Goal: Task Accomplishment & Management: Use online tool/utility

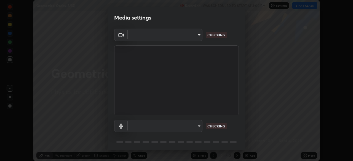
scroll to position [161, 353]
type input "119f56cd3221aa741ff86ef3c15b45e11b875c70691a8bbf6b5e475350e28a87"
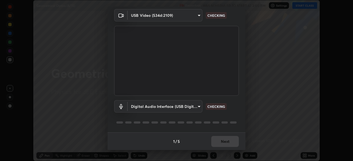
click at [193, 106] on body "Erase all Geometrical Optics (8/15) Recording WAS SCHEDULED TO START AT 3:00 PM…" at bounding box center [176, 80] width 353 height 161
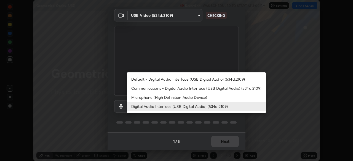
click at [212, 79] on li "Default - Digital Audio Interface (USB Digital Audio) (534d:2109)" at bounding box center [196, 79] width 139 height 9
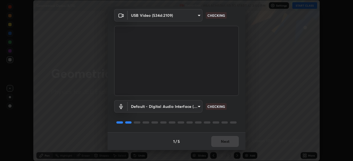
click at [190, 105] on body "Erase all Geometrical Optics (8/15) Recording WAS SCHEDULED TO START AT 3:00 PM…" at bounding box center [176, 80] width 353 height 161
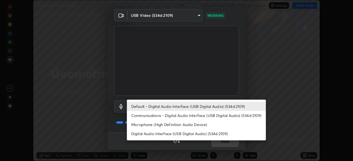
click at [211, 132] on li "Digital Audio Interface (USB Digital Audio) (534d:2109)" at bounding box center [196, 133] width 139 height 9
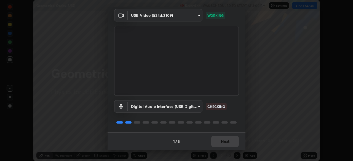
type input "536532af12226c338bcd5446059054d941b3a75470b8ebe0ea5f7d826babdd32"
click at [227, 142] on button "Next" at bounding box center [225, 141] width 28 height 11
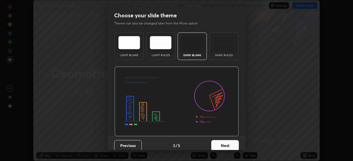
click at [226, 142] on button "Next" at bounding box center [225, 145] width 28 height 11
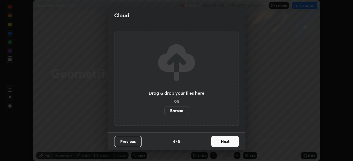
click at [225, 143] on button "Next" at bounding box center [225, 141] width 28 height 11
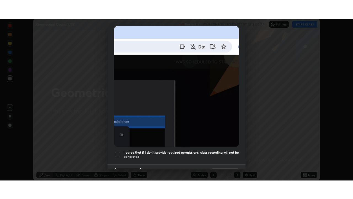
scroll to position [132, 0]
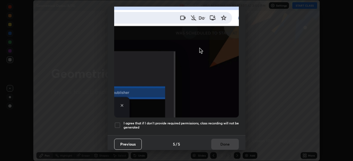
click at [118, 124] on div at bounding box center [117, 125] width 7 height 7
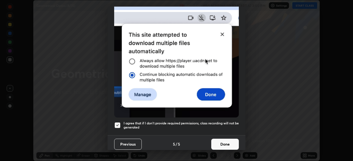
click at [225, 140] on button "Done" at bounding box center [225, 144] width 28 height 11
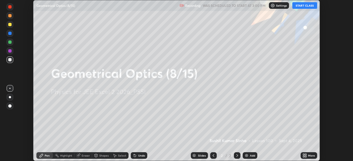
click at [306, 5] on button "START CLASS" at bounding box center [304, 5] width 25 height 7
click at [306, 157] on icon at bounding box center [305, 156] width 1 height 1
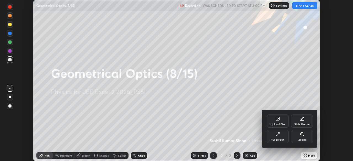
click at [279, 134] on icon at bounding box center [278, 134] width 4 height 4
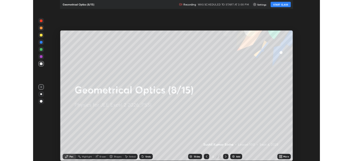
scroll to position [199, 353]
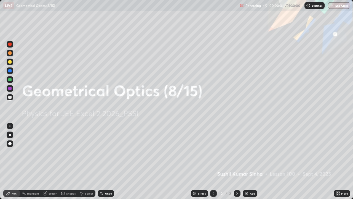
click at [246, 161] on img at bounding box center [246, 193] width 4 height 4
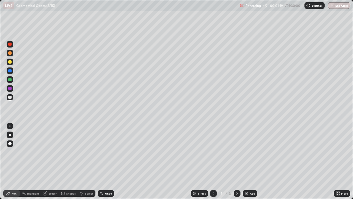
click at [10, 62] on div at bounding box center [9, 61] width 3 height 3
click at [12, 80] on div at bounding box center [10, 79] width 7 height 7
click at [10, 62] on div at bounding box center [9, 61] width 3 height 3
click at [9, 79] on div at bounding box center [9, 79] width 3 height 3
click at [10, 87] on div at bounding box center [9, 88] width 3 height 3
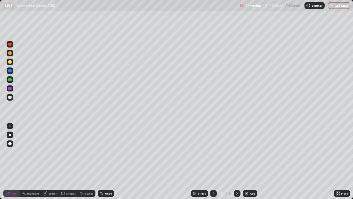
click at [246, 161] on img at bounding box center [246, 193] width 4 height 4
click at [10, 62] on div at bounding box center [9, 61] width 3 height 3
click at [12, 62] on div at bounding box center [10, 61] width 7 height 7
click at [12, 96] on div at bounding box center [10, 97] width 7 height 7
click at [73, 161] on div "Shapes" at bounding box center [70, 193] width 9 height 3
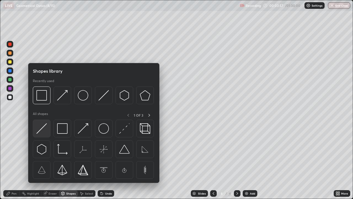
click at [45, 129] on img at bounding box center [41, 128] width 10 height 10
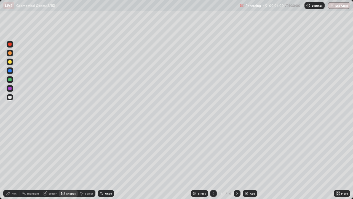
click at [104, 161] on div "Undo" at bounding box center [106, 193] width 17 height 7
click at [72, 161] on div "Shapes" at bounding box center [70, 193] width 9 height 3
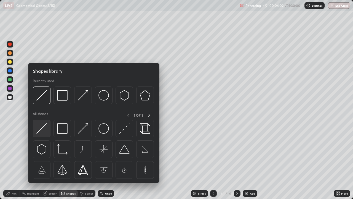
click at [44, 129] on img at bounding box center [41, 128] width 10 height 10
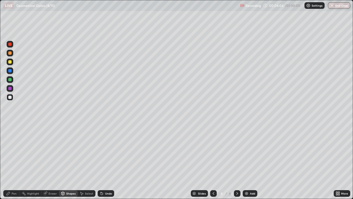
click at [17, 161] on div "Pen" at bounding box center [11, 193] width 17 height 7
click at [12, 80] on div at bounding box center [10, 79] width 7 height 7
click at [74, 161] on div "Shapes" at bounding box center [68, 193] width 19 height 7
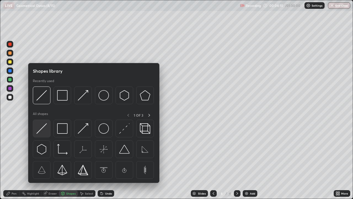
click at [46, 127] on img at bounding box center [41, 128] width 10 height 10
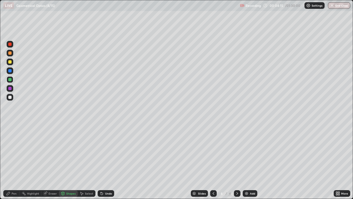
click at [22, 161] on circle at bounding box center [22, 193] width 1 height 1
click at [10, 88] on div at bounding box center [9, 88] width 3 height 3
click at [105, 161] on div "Undo" at bounding box center [106, 193] width 17 height 7
click at [16, 161] on div "Pen" at bounding box center [14, 193] width 5 height 3
click at [12, 79] on div at bounding box center [10, 79] width 7 height 7
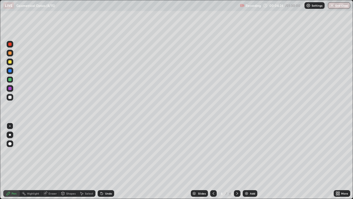
click at [12, 89] on div at bounding box center [10, 88] width 7 height 7
click at [12, 62] on div at bounding box center [10, 61] width 7 height 7
click at [13, 62] on div at bounding box center [10, 61] width 7 height 7
click at [246, 161] on img at bounding box center [246, 193] width 4 height 4
click at [71, 161] on div "Shapes" at bounding box center [70, 193] width 9 height 3
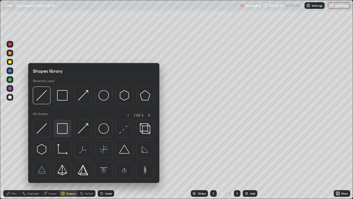
click at [65, 127] on img at bounding box center [62, 128] width 10 height 10
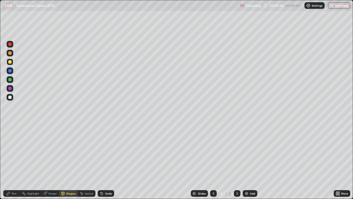
click at [71, 161] on div "Shapes" at bounding box center [70, 193] width 9 height 3
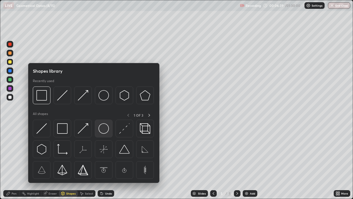
click at [103, 128] on img at bounding box center [104, 128] width 10 height 10
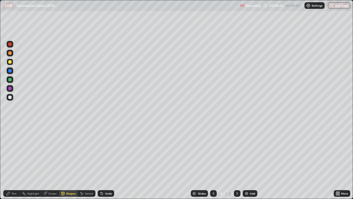
click at [15, 161] on div "Pen" at bounding box center [11, 193] width 17 height 7
click at [10, 79] on div at bounding box center [9, 79] width 3 height 3
click at [10, 88] on div at bounding box center [9, 88] width 3 height 3
click at [9, 63] on div at bounding box center [9, 61] width 3 height 3
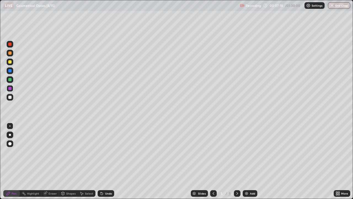
click at [9, 63] on div at bounding box center [9, 61] width 3 height 3
click at [7, 45] on div at bounding box center [10, 44] width 7 height 7
click at [9, 44] on div at bounding box center [9, 43] width 3 height 3
click at [9, 77] on div at bounding box center [10, 79] width 7 height 7
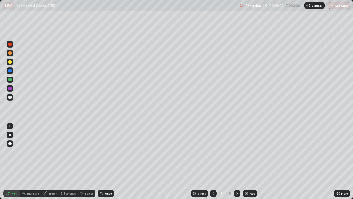
click at [10, 44] on div at bounding box center [9, 43] width 3 height 3
click at [11, 70] on div at bounding box center [9, 70] width 3 height 3
click at [245, 161] on img at bounding box center [246, 193] width 4 height 4
click at [10, 97] on div at bounding box center [9, 96] width 3 height 3
click at [69, 161] on div "Shapes" at bounding box center [70, 193] width 9 height 3
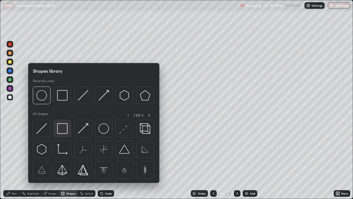
click at [62, 128] on img at bounding box center [62, 128] width 10 height 10
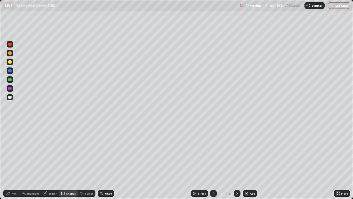
click at [10, 72] on div at bounding box center [9, 70] width 3 height 3
click at [66, 161] on div "Shapes" at bounding box center [70, 193] width 9 height 3
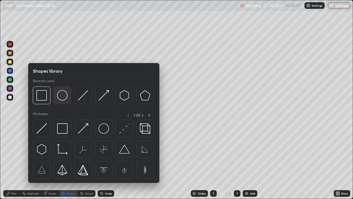
click at [61, 97] on img at bounding box center [62, 95] width 10 height 10
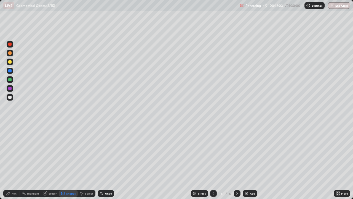
click at [16, 161] on div "Pen" at bounding box center [11, 193] width 17 height 7
click at [10, 87] on div at bounding box center [9, 88] width 3 height 3
click at [10, 88] on div at bounding box center [9, 88] width 3 height 3
click at [246, 161] on img at bounding box center [246, 193] width 4 height 4
click at [72, 161] on div "Shapes" at bounding box center [70, 193] width 9 height 3
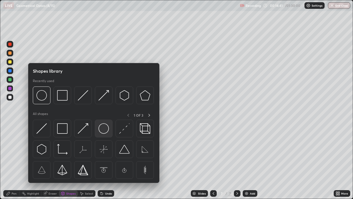
click at [103, 129] on img at bounding box center [104, 128] width 10 height 10
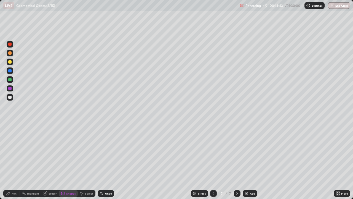
click at [73, 161] on div "Shapes" at bounding box center [68, 193] width 19 height 7
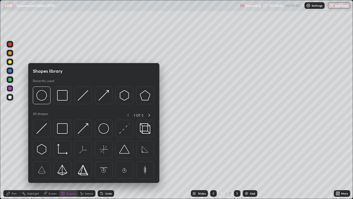
click at [10, 97] on div at bounding box center [9, 96] width 3 height 3
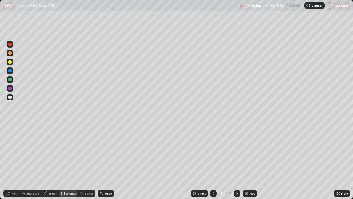
click at [72, 161] on div "Shapes" at bounding box center [70, 193] width 9 height 3
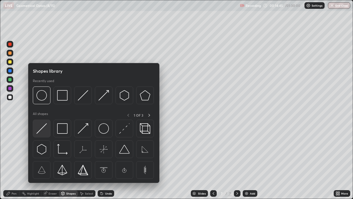
click at [45, 130] on img at bounding box center [41, 128] width 10 height 10
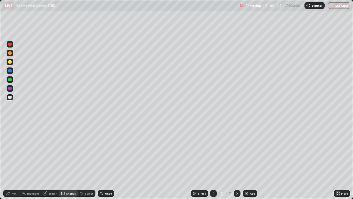
click at [103, 161] on div "Undo" at bounding box center [106, 193] width 17 height 7
click at [35, 161] on div "Highlight" at bounding box center [33, 193] width 12 height 3
click at [52, 161] on div "Eraser" at bounding box center [53, 193] width 8 height 3
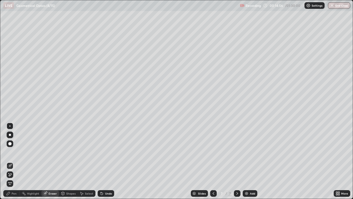
click at [15, 161] on div "Pen" at bounding box center [11, 193] width 17 height 7
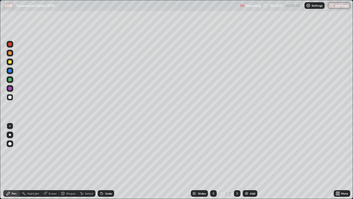
click at [11, 80] on div at bounding box center [9, 79] width 3 height 3
click at [10, 61] on div at bounding box center [9, 61] width 3 height 3
click at [67, 161] on div "Shapes" at bounding box center [68, 193] width 19 height 7
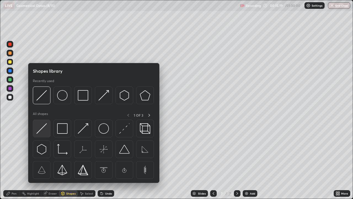
click at [42, 128] on img at bounding box center [41, 128] width 10 height 10
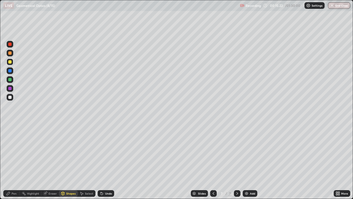
click at [11, 161] on div "Pen" at bounding box center [11, 193] width 17 height 7
click at [10, 97] on div at bounding box center [9, 96] width 3 height 3
click at [10, 79] on div at bounding box center [9, 79] width 3 height 3
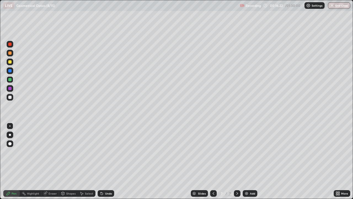
click at [11, 44] on div at bounding box center [9, 43] width 3 height 3
click at [90, 161] on div "Select" at bounding box center [89, 193] width 8 height 3
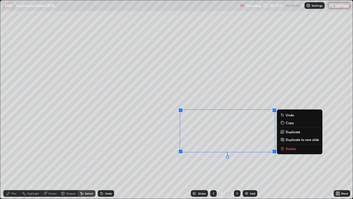
click at [288, 148] on p "Delete" at bounding box center [291, 148] width 10 height 4
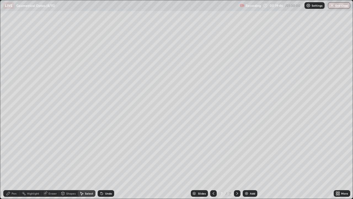
click at [246, 161] on img at bounding box center [246, 193] width 4 height 4
click at [73, 161] on div "Shapes" at bounding box center [68, 193] width 19 height 7
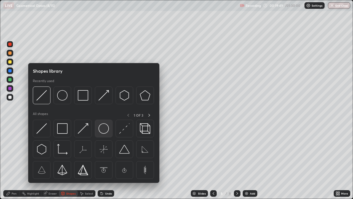
click at [106, 129] on img at bounding box center [104, 128] width 10 height 10
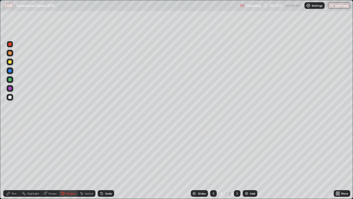
click at [12, 97] on div at bounding box center [10, 97] width 7 height 7
click at [12, 62] on div at bounding box center [10, 61] width 7 height 7
click at [72, 161] on div "Shapes" at bounding box center [70, 193] width 9 height 3
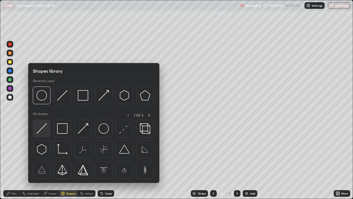
click at [45, 131] on img at bounding box center [41, 128] width 10 height 10
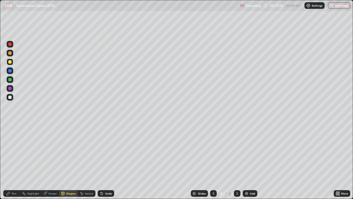
click at [10, 79] on div at bounding box center [9, 79] width 3 height 3
click at [18, 161] on div "Pen" at bounding box center [11, 193] width 17 height 7
click at [12, 64] on div at bounding box center [10, 61] width 7 height 7
click at [10, 44] on div at bounding box center [9, 43] width 3 height 3
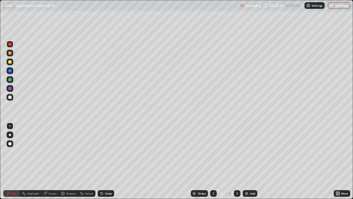
click at [11, 81] on div at bounding box center [9, 79] width 3 height 3
click at [72, 161] on div "Shapes" at bounding box center [70, 193] width 9 height 3
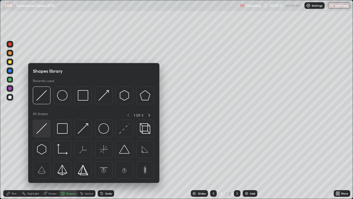
click at [45, 128] on img at bounding box center [41, 128] width 10 height 10
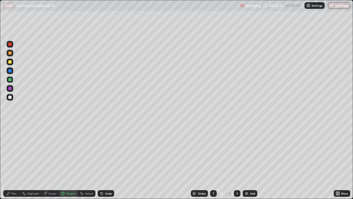
click at [17, 161] on div "Pen" at bounding box center [11, 193] width 17 height 7
click at [10, 87] on div at bounding box center [9, 88] width 3 height 3
click at [247, 161] on img at bounding box center [246, 193] width 4 height 4
click at [12, 62] on div at bounding box center [10, 61] width 7 height 7
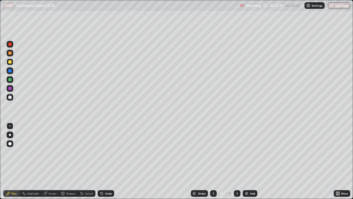
click at [70, 161] on div "Shapes" at bounding box center [70, 193] width 9 height 3
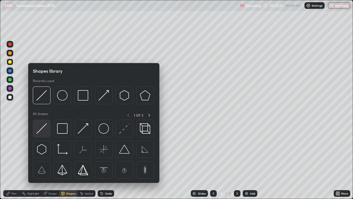
click at [43, 129] on img at bounding box center [41, 128] width 10 height 10
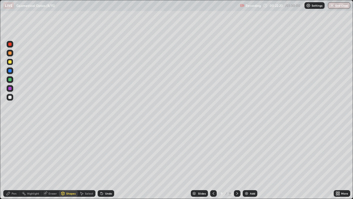
click at [12, 80] on div at bounding box center [10, 79] width 7 height 7
click at [11, 89] on div at bounding box center [9, 88] width 3 height 3
click at [12, 89] on div at bounding box center [10, 88] width 7 height 7
click at [105, 161] on div "Undo" at bounding box center [106, 193] width 17 height 7
click at [15, 161] on div "Pen" at bounding box center [14, 193] width 5 height 3
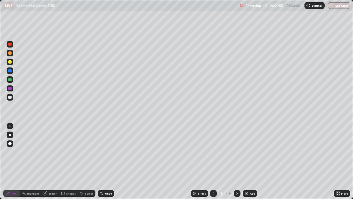
click at [13, 46] on div at bounding box center [10, 44] width 7 height 9
click at [10, 79] on div at bounding box center [9, 79] width 3 height 3
click at [71, 161] on div "Shapes" at bounding box center [68, 193] width 19 height 7
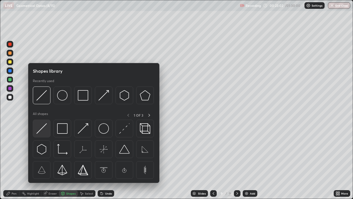
click at [44, 125] on img at bounding box center [41, 128] width 10 height 10
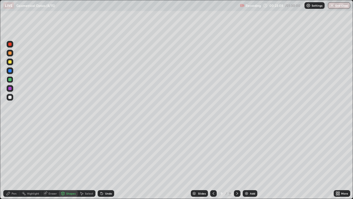
click at [11, 62] on div at bounding box center [9, 61] width 3 height 3
click at [10, 97] on div at bounding box center [9, 96] width 3 height 3
click at [12, 97] on div at bounding box center [10, 97] width 7 height 7
click at [15, 161] on div "Pen" at bounding box center [14, 193] width 5 height 3
click at [106, 161] on div "Undo" at bounding box center [106, 193] width 17 height 7
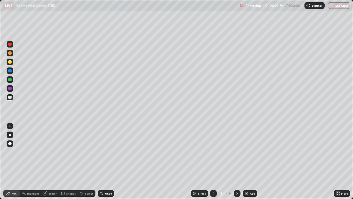
click at [107, 161] on div "Undo" at bounding box center [106, 193] width 17 height 7
click at [106, 161] on div "Undo" at bounding box center [108, 193] width 7 height 3
click at [247, 161] on img at bounding box center [246, 193] width 4 height 4
click at [10, 62] on div at bounding box center [9, 61] width 3 height 3
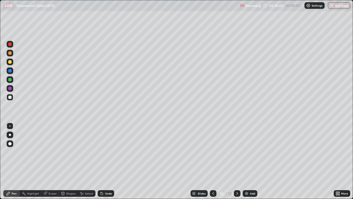
click at [12, 62] on div at bounding box center [10, 61] width 7 height 7
click at [12, 81] on div at bounding box center [10, 79] width 7 height 7
click at [88, 161] on div "Select" at bounding box center [89, 193] width 8 height 3
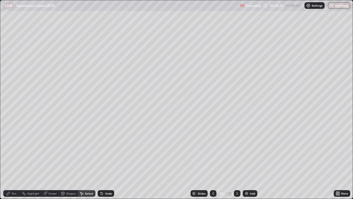
click at [88, 161] on div "Select" at bounding box center [89, 193] width 8 height 3
click at [101, 161] on icon at bounding box center [102, 193] width 2 height 2
click at [103, 161] on div "Undo" at bounding box center [106, 193] width 17 height 7
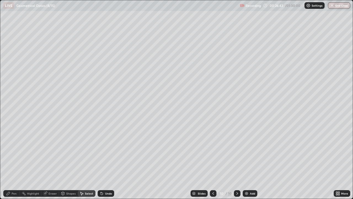
click at [103, 161] on div "Undo" at bounding box center [106, 193] width 17 height 7
click at [103, 161] on icon at bounding box center [102, 193] width 4 height 4
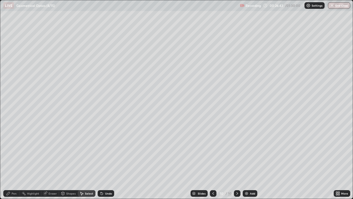
click at [103, 161] on div "Undo" at bounding box center [106, 193] width 17 height 7
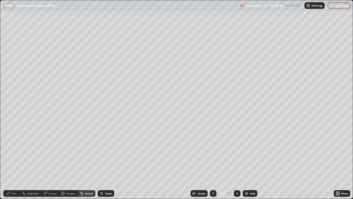
click at [16, 161] on div "Pen" at bounding box center [14, 193] width 5 height 3
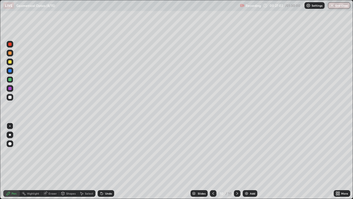
click at [107, 161] on div "Undo" at bounding box center [108, 193] width 7 height 3
click at [107, 161] on div "Undo" at bounding box center [106, 193] width 17 height 7
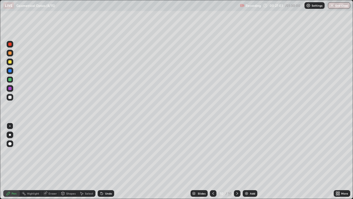
click at [107, 161] on div "Undo" at bounding box center [106, 193] width 17 height 7
click at [107, 161] on div "Undo" at bounding box center [108, 193] width 7 height 3
click at [106, 161] on div "Undo" at bounding box center [108, 193] width 7 height 3
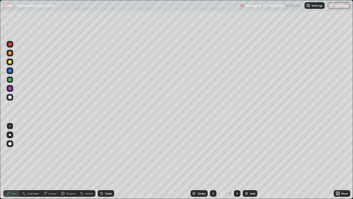
click at [106, 161] on div "Undo" at bounding box center [108, 193] width 7 height 3
click at [105, 161] on div "Undo" at bounding box center [108, 193] width 7 height 3
click at [11, 44] on div at bounding box center [9, 43] width 3 height 3
click at [246, 161] on img at bounding box center [246, 193] width 4 height 4
click at [13, 96] on div at bounding box center [10, 97] width 7 height 7
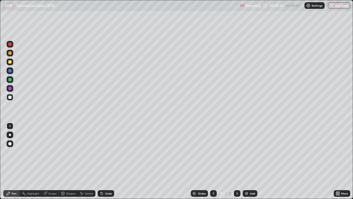
click at [73, 161] on div "Shapes" at bounding box center [68, 193] width 19 height 7
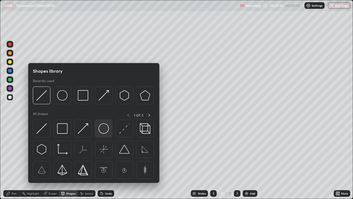
click at [105, 131] on img at bounding box center [104, 128] width 10 height 10
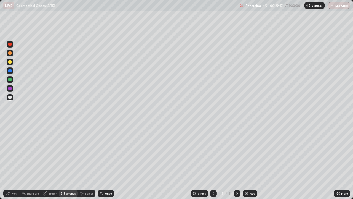
click at [54, 161] on div "Eraser" at bounding box center [53, 193] width 8 height 3
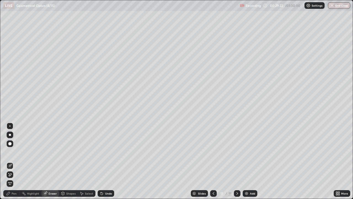
click at [16, 161] on div "Pen" at bounding box center [14, 193] width 5 height 3
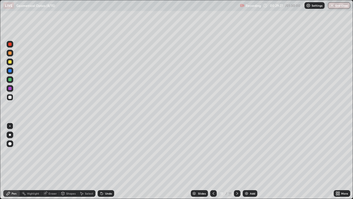
click at [107, 161] on div "Undo" at bounding box center [108, 193] width 7 height 3
click at [10, 79] on div at bounding box center [9, 79] width 3 height 3
click at [11, 62] on div at bounding box center [9, 61] width 3 height 3
click at [68, 161] on div "Shapes" at bounding box center [70, 193] width 9 height 3
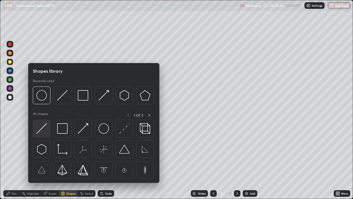
click at [43, 128] on img at bounding box center [41, 128] width 10 height 10
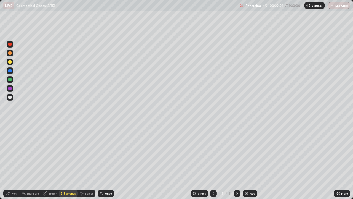
click at [11, 80] on div at bounding box center [9, 79] width 3 height 3
click at [68, 161] on div "Shapes" at bounding box center [70, 193] width 9 height 3
click at [14, 161] on div "Pen" at bounding box center [14, 193] width 5 height 3
click at [10, 97] on div at bounding box center [9, 96] width 3 height 3
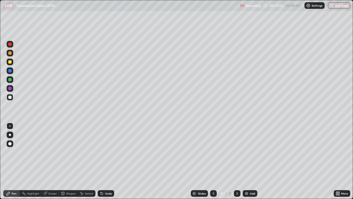
click at [9, 45] on div at bounding box center [9, 43] width 3 height 3
click at [11, 45] on div at bounding box center [9, 43] width 3 height 3
click at [66, 161] on div "Shapes" at bounding box center [68, 193] width 19 height 7
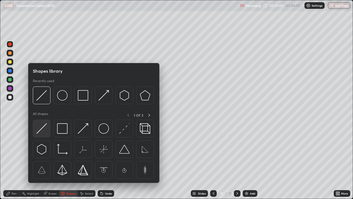
click at [42, 127] on img at bounding box center [41, 128] width 10 height 10
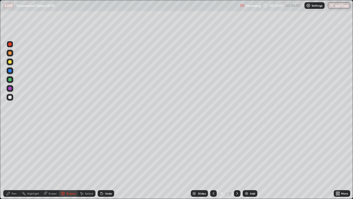
click at [13, 161] on div "Pen" at bounding box center [14, 193] width 5 height 3
click at [9, 87] on div at bounding box center [9, 88] width 3 height 3
click at [9, 45] on div at bounding box center [9, 43] width 3 height 3
click at [11, 89] on div at bounding box center [9, 88] width 3 height 3
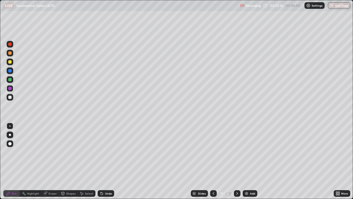
click at [246, 161] on img at bounding box center [246, 193] width 4 height 4
click at [71, 161] on div "Shapes" at bounding box center [70, 193] width 9 height 3
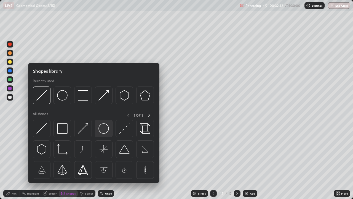
click at [105, 127] on img at bounding box center [104, 128] width 10 height 10
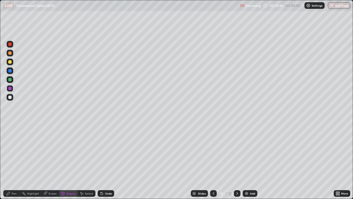
click at [12, 80] on div at bounding box center [10, 79] width 7 height 7
click at [11, 60] on div at bounding box center [9, 61] width 3 height 3
click at [71, 161] on div "Shapes" at bounding box center [70, 193] width 9 height 3
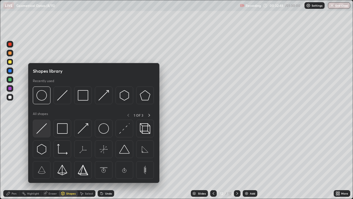
click at [45, 128] on img at bounding box center [41, 128] width 10 height 10
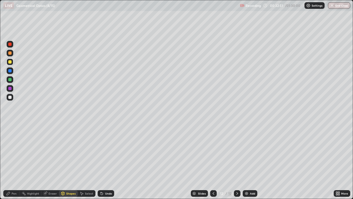
click at [19, 161] on div "Pen" at bounding box center [11, 193] width 17 height 7
click at [11, 80] on div at bounding box center [9, 79] width 3 height 3
click at [72, 161] on div "Shapes" at bounding box center [68, 193] width 19 height 7
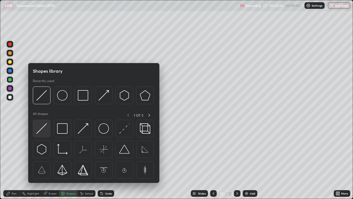
click at [43, 124] on img at bounding box center [41, 128] width 10 height 10
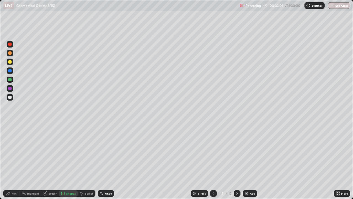
click at [10, 89] on div at bounding box center [9, 88] width 3 height 3
click at [12, 89] on div at bounding box center [10, 88] width 7 height 7
click at [11, 98] on div at bounding box center [9, 96] width 3 height 3
click at [12, 97] on div at bounding box center [10, 97] width 7 height 7
click at [103, 161] on icon at bounding box center [102, 193] width 4 height 4
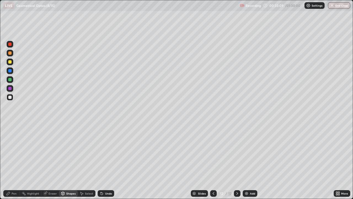
click at [16, 161] on div "Pen" at bounding box center [14, 193] width 5 height 3
click at [108, 161] on div "Undo" at bounding box center [108, 193] width 7 height 3
click at [10, 79] on div at bounding box center [9, 79] width 3 height 3
click at [72, 161] on div "Shapes" at bounding box center [70, 193] width 9 height 3
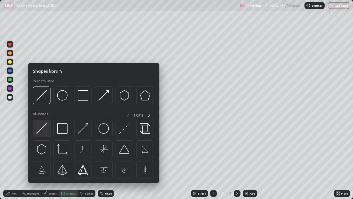
click at [46, 129] on img at bounding box center [41, 128] width 10 height 10
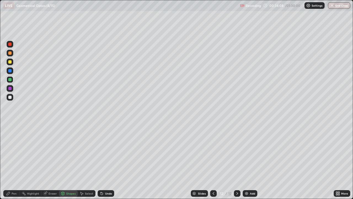
click at [10, 88] on div at bounding box center [9, 88] width 3 height 3
click at [72, 161] on div "Shapes" at bounding box center [70, 193] width 9 height 3
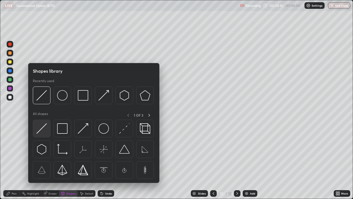
click at [46, 126] on img at bounding box center [41, 128] width 10 height 10
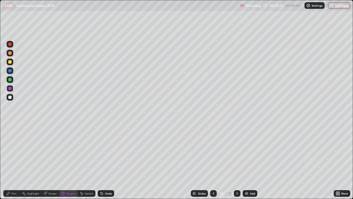
click at [22, 161] on circle at bounding box center [22, 193] width 1 height 1
click at [10, 71] on div at bounding box center [9, 70] width 3 height 3
click at [107, 161] on div "Undo" at bounding box center [106, 193] width 17 height 7
click at [16, 161] on div "Pen" at bounding box center [14, 193] width 5 height 3
click at [73, 161] on div "Shapes" at bounding box center [68, 193] width 19 height 7
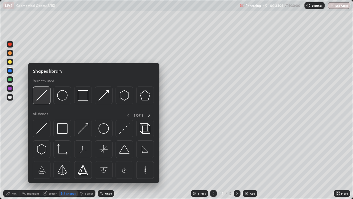
click at [44, 95] on img at bounding box center [41, 95] width 10 height 10
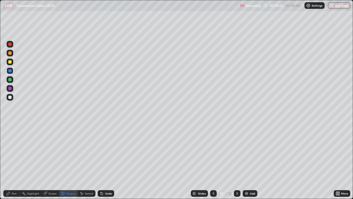
click at [11, 97] on div at bounding box center [9, 96] width 3 height 3
click at [18, 161] on div "Pen" at bounding box center [11, 193] width 17 height 7
click at [13, 88] on div at bounding box center [10, 88] width 7 height 7
click at [12, 79] on div at bounding box center [10, 79] width 7 height 7
click at [72, 161] on div "Shapes" at bounding box center [70, 193] width 9 height 3
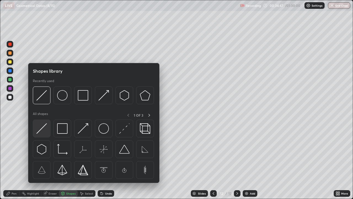
click at [46, 127] on img at bounding box center [41, 128] width 10 height 10
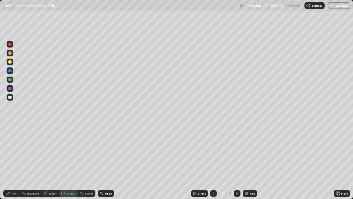
click at [23, 161] on icon at bounding box center [24, 193] width 4 height 4
click at [12, 96] on div at bounding box center [10, 97] width 7 height 7
click at [107, 161] on div "Undo" at bounding box center [108, 193] width 7 height 3
click at [15, 161] on div "Pen" at bounding box center [14, 193] width 5 height 3
click at [13, 80] on div at bounding box center [10, 79] width 7 height 7
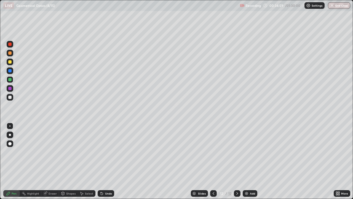
click at [71, 161] on div "Shapes" at bounding box center [70, 193] width 9 height 3
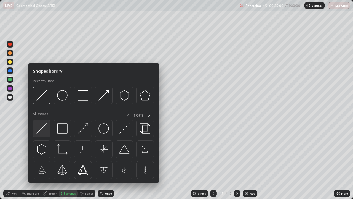
click at [44, 129] on img at bounding box center [41, 128] width 10 height 10
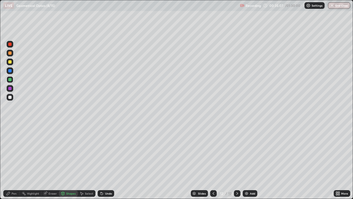
click at [19, 161] on div "Pen" at bounding box center [11, 193] width 17 height 7
click at [12, 96] on div at bounding box center [10, 97] width 7 height 7
click at [12, 89] on div at bounding box center [10, 88] width 7 height 7
click at [245, 161] on img at bounding box center [246, 193] width 4 height 4
click at [73, 161] on div "Shapes" at bounding box center [70, 193] width 9 height 3
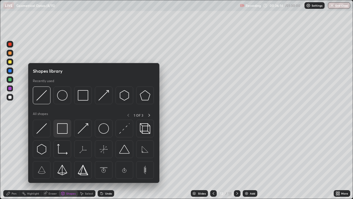
click at [65, 125] on img at bounding box center [62, 128] width 10 height 10
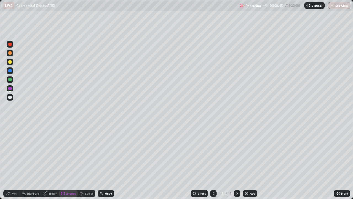
click at [11, 62] on div at bounding box center [9, 61] width 3 height 3
click at [75, 161] on div "Shapes" at bounding box center [70, 193] width 9 height 3
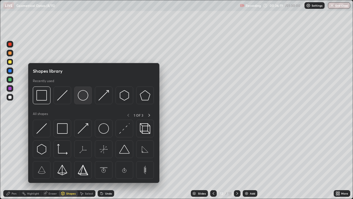
click at [81, 97] on img at bounding box center [83, 95] width 10 height 10
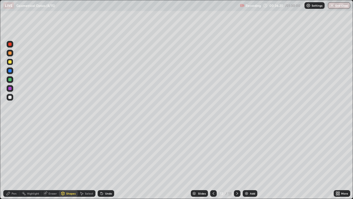
click at [11, 80] on div at bounding box center [9, 79] width 3 height 3
click at [74, 161] on div "Shapes" at bounding box center [70, 193] width 9 height 3
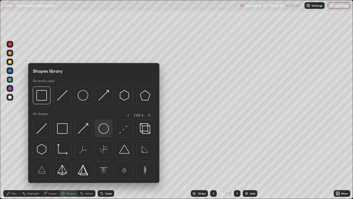
click at [105, 129] on img at bounding box center [104, 128] width 10 height 10
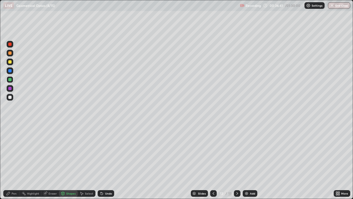
click at [10, 97] on div at bounding box center [9, 96] width 3 height 3
click at [11, 97] on div at bounding box center [9, 96] width 3 height 3
click at [74, 161] on div "Shapes" at bounding box center [70, 193] width 9 height 3
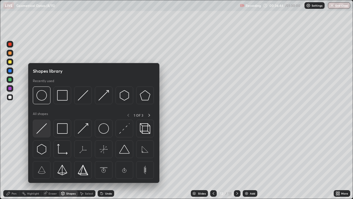
click at [46, 127] on img at bounding box center [41, 128] width 10 height 10
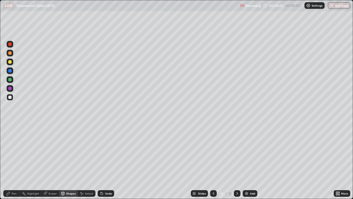
click at [10, 71] on div at bounding box center [9, 70] width 3 height 3
click at [107, 161] on div "Undo" at bounding box center [108, 193] width 7 height 3
click at [14, 161] on div "Pen" at bounding box center [14, 193] width 5 height 3
click at [12, 89] on div at bounding box center [10, 88] width 7 height 7
click at [213, 161] on icon at bounding box center [213, 193] width 4 height 4
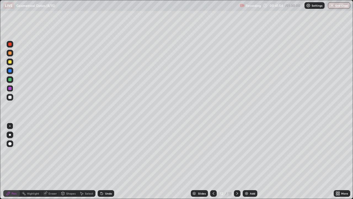
click at [213, 161] on icon at bounding box center [213, 193] width 4 height 4
click at [211, 161] on div at bounding box center [213, 193] width 7 height 7
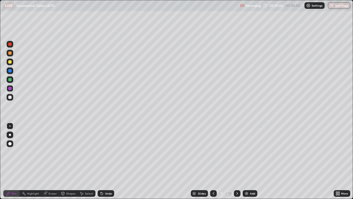
click at [236, 161] on icon at bounding box center [237, 193] width 4 height 4
click at [213, 161] on icon at bounding box center [213, 193] width 4 height 4
click at [212, 161] on icon at bounding box center [213, 193] width 4 height 4
click at [237, 161] on icon at bounding box center [237, 193] width 4 height 4
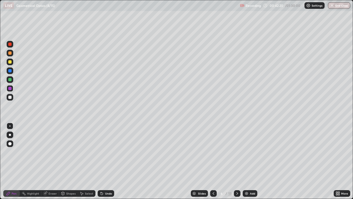
click at [236, 161] on icon at bounding box center [237, 193] width 4 height 4
click at [235, 161] on div at bounding box center [237, 193] width 7 height 7
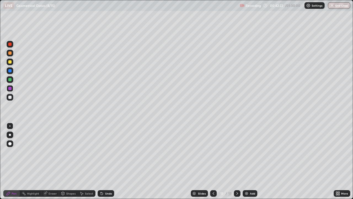
click at [236, 161] on div at bounding box center [237, 193] width 7 height 11
click at [248, 161] on img at bounding box center [246, 193] width 4 height 4
click at [10, 62] on div at bounding box center [9, 61] width 3 height 3
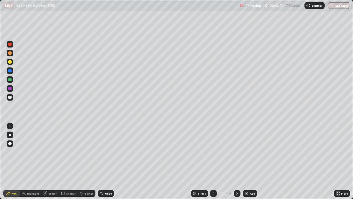
click at [105, 161] on div "Undo" at bounding box center [108, 193] width 7 height 3
click at [68, 161] on div "Shapes" at bounding box center [70, 193] width 9 height 3
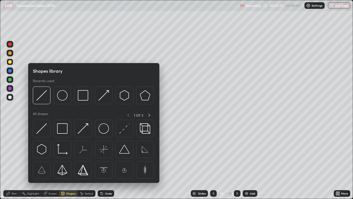
click at [14, 161] on div "Pen" at bounding box center [14, 193] width 5 height 3
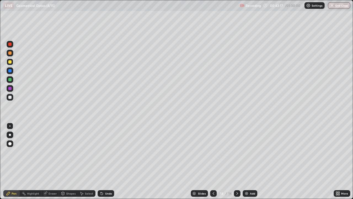
click at [10, 79] on div at bounding box center [9, 79] width 3 height 3
click at [70, 161] on div "Shapes" at bounding box center [70, 193] width 9 height 3
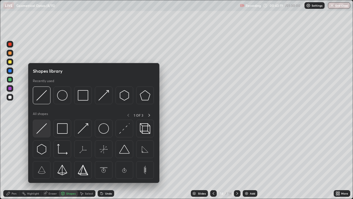
click at [42, 131] on img at bounding box center [41, 128] width 10 height 10
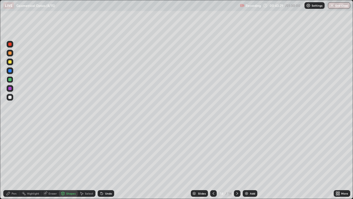
click at [10, 44] on div at bounding box center [9, 43] width 3 height 3
click at [103, 161] on icon at bounding box center [102, 193] width 4 height 4
click at [14, 161] on div "Pen" at bounding box center [14, 193] width 5 height 3
click at [10, 90] on div at bounding box center [10, 88] width 7 height 7
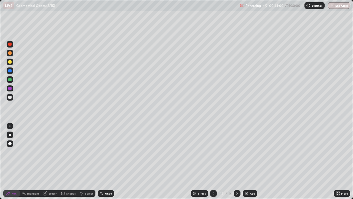
click at [10, 97] on div at bounding box center [9, 96] width 3 height 3
click at [101, 161] on icon at bounding box center [101, 192] width 1 height 1
click at [89, 161] on div "Select" at bounding box center [89, 193] width 8 height 3
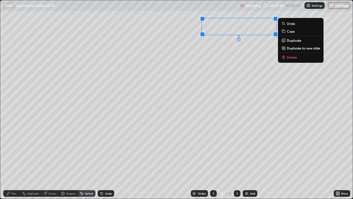
click at [294, 57] on p "Delete" at bounding box center [292, 57] width 10 height 4
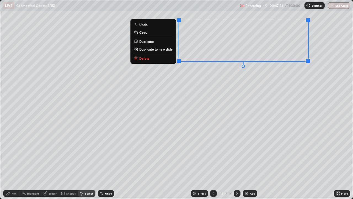
click at [245, 98] on div "0 ° Undo Copy Duplicate Duplicate to new slide Delete" at bounding box center [176, 99] width 353 height 198
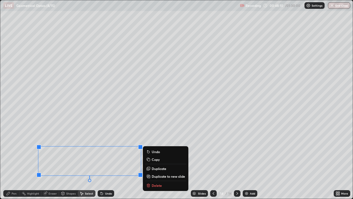
click at [155, 152] on p "Undo" at bounding box center [156, 151] width 8 height 4
click at [159, 159] on p "Copy" at bounding box center [156, 159] width 8 height 4
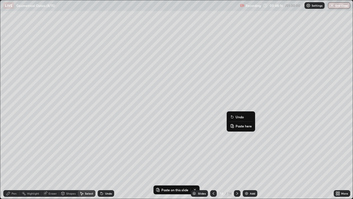
click at [247, 126] on p "Paste here" at bounding box center [244, 126] width 16 height 4
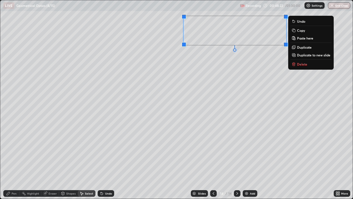
click at [252, 110] on div "0 ° Undo Copy Paste here Duplicate Duplicate to new slide Delete" at bounding box center [176, 99] width 353 height 198
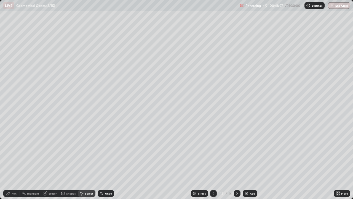
click at [15, 161] on div "Pen" at bounding box center [14, 193] width 5 height 3
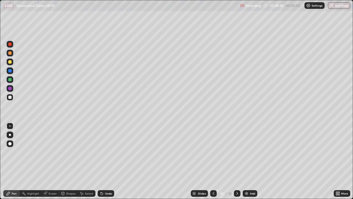
click at [11, 79] on div at bounding box center [9, 79] width 3 height 3
click at [12, 79] on div at bounding box center [10, 79] width 7 height 7
click at [9, 89] on div at bounding box center [9, 88] width 3 height 3
click at [72, 161] on div "Shapes" at bounding box center [70, 193] width 9 height 3
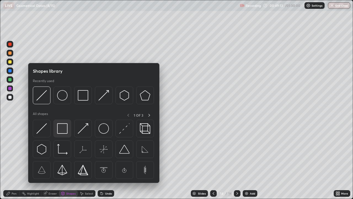
click at [65, 129] on img at bounding box center [62, 128] width 10 height 10
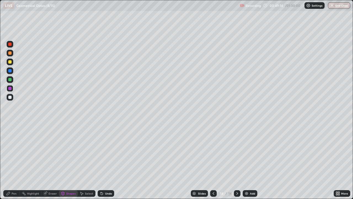
click at [11, 44] on div at bounding box center [9, 43] width 3 height 3
click at [10, 63] on div at bounding box center [9, 61] width 3 height 3
click at [16, 161] on div "Pen" at bounding box center [11, 193] width 17 height 7
click at [89, 161] on div "Select" at bounding box center [89, 193] width 8 height 3
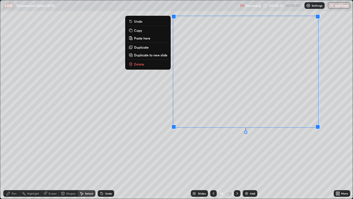
click at [315, 156] on div "0 ° Undo Copy Paste here Duplicate Duplicate to new slide Delete" at bounding box center [176, 99] width 353 height 198
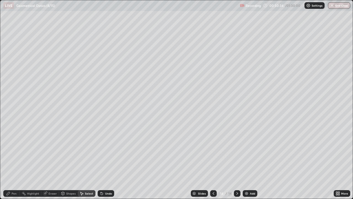
click at [15, 161] on div "Pen" at bounding box center [11, 193] width 17 height 7
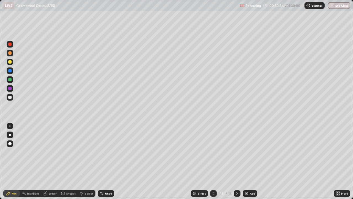
click at [11, 96] on div at bounding box center [9, 96] width 3 height 3
click at [11, 97] on div at bounding box center [9, 96] width 3 height 3
click at [246, 161] on img at bounding box center [246, 193] width 4 height 4
click at [71, 161] on div "Shapes" at bounding box center [70, 193] width 9 height 3
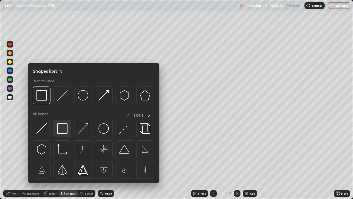
click at [65, 129] on img at bounding box center [62, 128] width 10 height 10
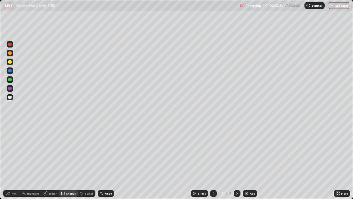
click at [15, 161] on div "Pen" at bounding box center [14, 193] width 5 height 3
click at [10, 79] on div at bounding box center [9, 79] width 3 height 3
click at [105, 161] on div "Undo" at bounding box center [106, 193] width 17 height 7
click at [14, 161] on div "Pen" at bounding box center [14, 193] width 5 height 3
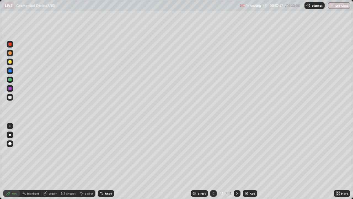
click at [10, 97] on div at bounding box center [9, 96] width 3 height 3
click at [9, 62] on div at bounding box center [9, 61] width 3 height 3
click at [68, 161] on div "Shapes" at bounding box center [70, 193] width 9 height 3
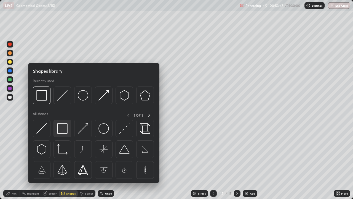
click at [59, 128] on img at bounding box center [62, 128] width 10 height 10
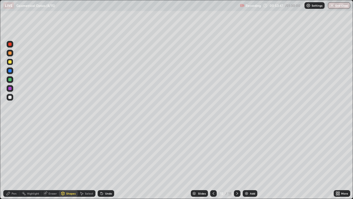
click at [10, 97] on div at bounding box center [9, 96] width 3 height 3
click at [10, 80] on div at bounding box center [9, 79] width 3 height 3
click at [14, 161] on div "Pen" at bounding box center [14, 193] width 5 height 3
click at [10, 96] on div at bounding box center [9, 96] width 3 height 3
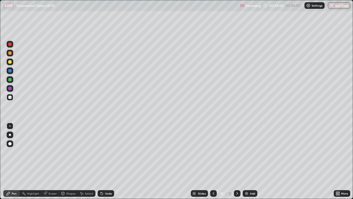
click at [11, 79] on div at bounding box center [9, 79] width 3 height 3
click at [76, 161] on div "Shapes" at bounding box center [68, 193] width 19 height 7
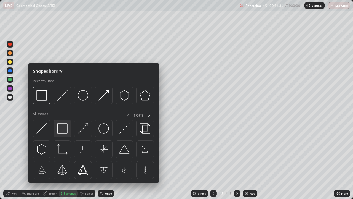
click at [64, 130] on img at bounding box center [62, 128] width 10 height 10
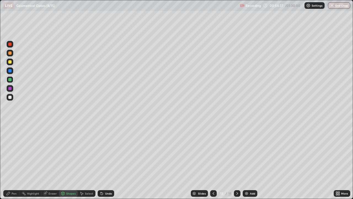
click at [11, 44] on div at bounding box center [9, 43] width 3 height 3
click at [18, 161] on div "Pen" at bounding box center [11, 193] width 17 height 7
click at [11, 72] on div at bounding box center [9, 70] width 3 height 3
click at [10, 71] on div at bounding box center [9, 70] width 3 height 3
click at [213, 161] on icon at bounding box center [213, 193] width 4 height 4
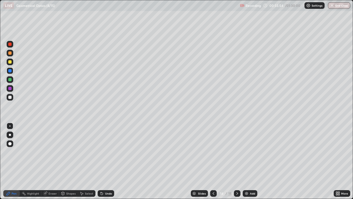
click at [236, 161] on icon at bounding box center [237, 193] width 4 height 4
click at [339, 161] on icon at bounding box center [338, 192] width 1 height 1
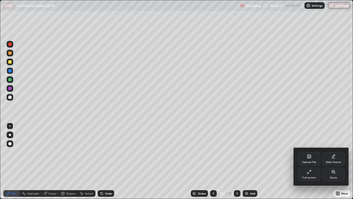
click at [312, 160] on div "Upload File" at bounding box center [309, 158] width 22 height 13
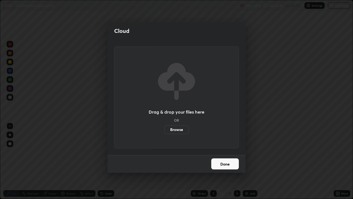
click at [182, 129] on label "Browse" at bounding box center [176, 129] width 25 height 9
click at [164, 129] on input "Browse" at bounding box center [164, 129] width 0 height 9
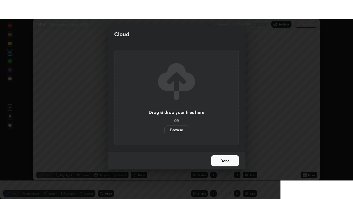
scroll to position [27433, 27241]
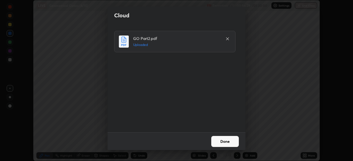
click at [224, 140] on button "Done" at bounding box center [225, 141] width 28 height 11
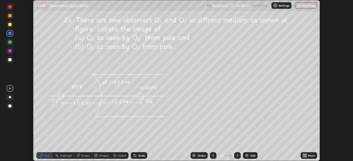
click at [306, 155] on icon at bounding box center [305, 154] width 1 height 1
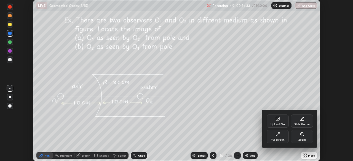
click at [282, 136] on div "Full screen" at bounding box center [278, 136] width 22 height 13
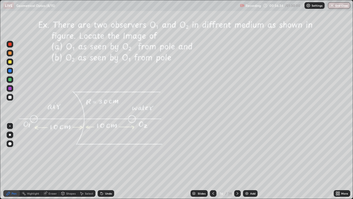
scroll to position [199, 353]
click at [238, 161] on icon at bounding box center [237, 193] width 4 height 4
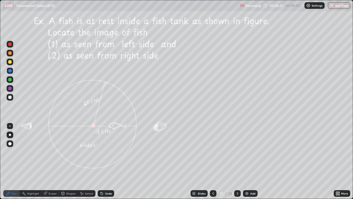
click at [238, 161] on icon at bounding box center [237, 193] width 4 height 4
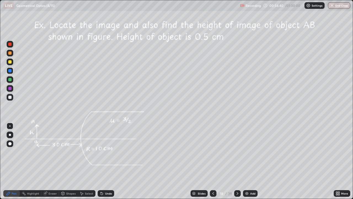
click at [237, 161] on icon at bounding box center [237, 193] width 4 height 4
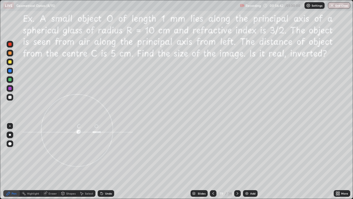
click at [237, 161] on div at bounding box center [237, 193] width 7 height 7
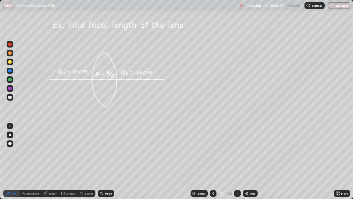
click at [10, 45] on div at bounding box center [9, 43] width 3 height 3
click at [10, 78] on div at bounding box center [9, 79] width 3 height 3
click at [105, 161] on div "Undo" at bounding box center [106, 193] width 17 height 7
click at [9, 45] on div at bounding box center [9, 43] width 3 height 3
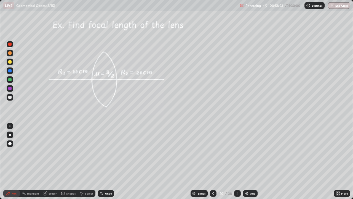
click at [10, 45] on div at bounding box center [9, 43] width 3 height 3
click at [9, 79] on div at bounding box center [9, 79] width 3 height 3
click at [10, 62] on div at bounding box center [9, 61] width 3 height 3
click at [54, 161] on div "Eraser" at bounding box center [53, 193] width 8 height 3
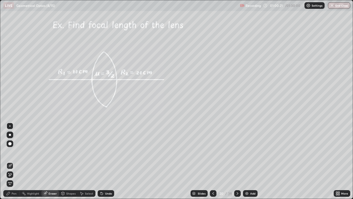
click at [15, 161] on div "Pen" at bounding box center [14, 193] width 5 height 3
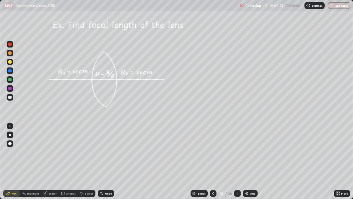
click at [10, 97] on div at bounding box center [9, 96] width 3 height 3
click at [10, 44] on div at bounding box center [9, 43] width 3 height 3
click at [10, 45] on div at bounding box center [9, 43] width 3 height 3
click at [104, 161] on div "Undo" at bounding box center [106, 193] width 17 height 7
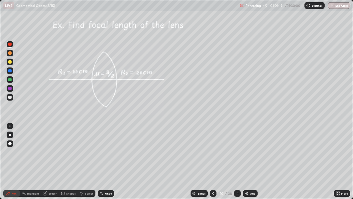
click at [105, 161] on div "Undo" at bounding box center [108, 193] width 7 height 3
click at [104, 161] on div "Undo" at bounding box center [106, 193] width 17 height 7
click at [105, 161] on div "Undo" at bounding box center [108, 193] width 7 height 3
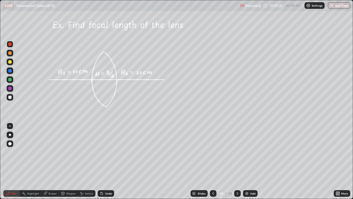
click at [105, 161] on div "Undo" at bounding box center [108, 193] width 7 height 3
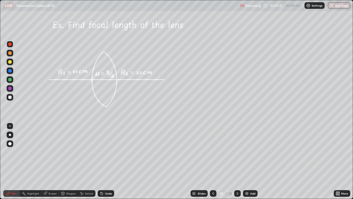
click at [105, 161] on div "Undo" at bounding box center [106, 193] width 17 height 7
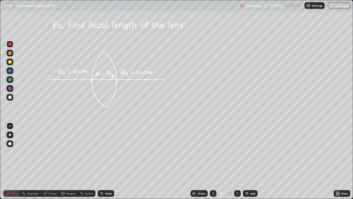
click at [105, 161] on div "Undo" at bounding box center [106, 193] width 17 height 7
click at [236, 161] on icon at bounding box center [237, 193] width 4 height 4
click at [213, 161] on icon at bounding box center [213, 193] width 4 height 4
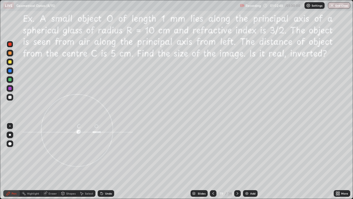
click at [213, 161] on icon at bounding box center [213, 193] width 4 height 4
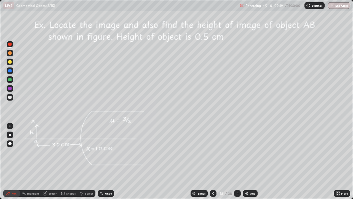
click at [213, 161] on icon at bounding box center [213, 193] width 4 height 4
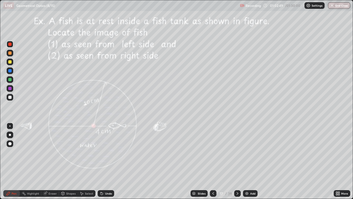
click at [213, 161] on icon at bounding box center [213, 193] width 4 height 4
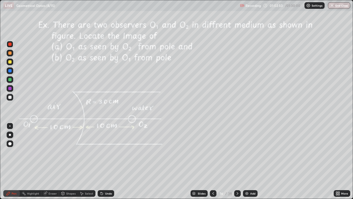
click at [213, 161] on icon at bounding box center [213, 193] width 4 height 4
click at [214, 161] on div at bounding box center [213, 193] width 7 height 7
click at [237, 161] on icon at bounding box center [237, 193] width 4 height 4
click at [236, 161] on div at bounding box center [237, 193] width 7 height 7
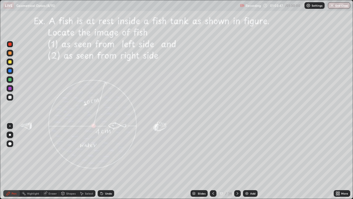
click at [235, 161] on div at bounding box center [237, 193] width 7 height 7
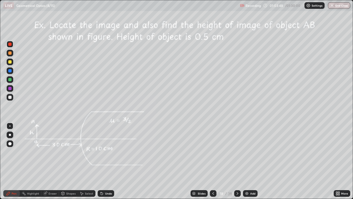
click at [235, 161] on div at bounding box center [237, 193] width 7 height 7
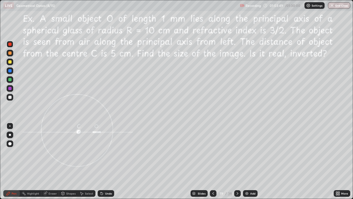
click at [237, 161] on icon at bounding box center [238, 193] width 2 height 3
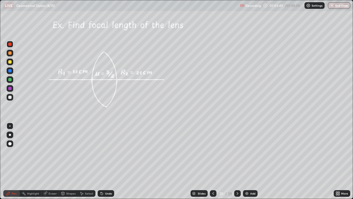
click at [237, 161] on div at bounding box center [237, 193] width 7 height 7
click at [12, 97] on div at bounding box center [10, 97] width 7 height 7
click at [10, 97] on div at bounding box center [9, 96] width 3 height 3
click at [12, 80] on div at bounding box center [10, 79] width 7 height 7
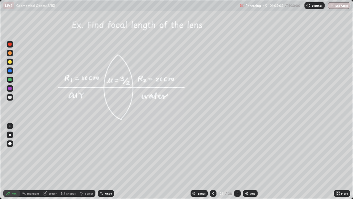
click at [101, 161] on icon at bounding box center [101, 192] width 1 height 1
click at [101, 161] on icon at bounding box center [102, 193] width 2 height 2
click at [103, 161] on div "Undo" at bounding box center [106, 193] width 17 height 7
click at [9, 63] on div at bounding box center [9, 61] width 3 height 3
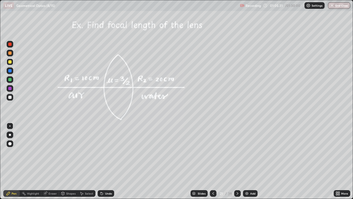
click at [10, 79] on div at bounding box center [9, 79] width 3 height 3
click at [237, 161] on icon at bounding box center [237, 193] width 4 height 4
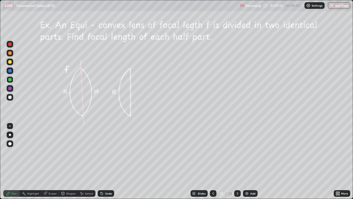
click at [213, 161] on icon at bounding box center [213, 193] width 4 height 4
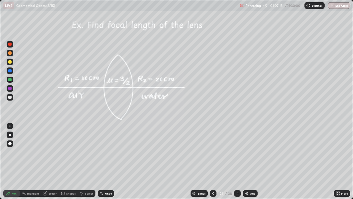
click at [248, 161] on img at bounding box center [247, 193] width 4 height 4
click at [11, 97] on div at bounding box center [9, 96] width 3 height 3
click at [10, 97] on div at bounding box center [9, 96] width 3 height 3
click at [70, 161] on div "Shapes" at bounding box center [70, 193] width 9 height 3
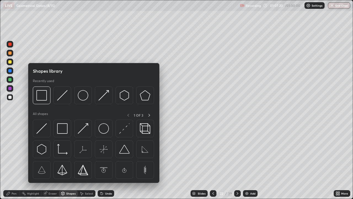
click at [14, 161] on div "Pen" at bounding box center [14, 193] width 5 height 3
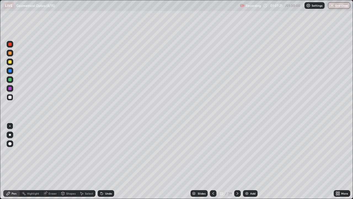
click at [10, 63] on div at bounding box center [9, 61] width 3 height 3
click at [10, 64] on div at bounding box center [10, 61] width 7 height 7
click at [10, 97] on div at bounding box center [9, 96] width 3 height 3
click at [9, 71] on div at bounding box center [9, 70] width 3 height 3
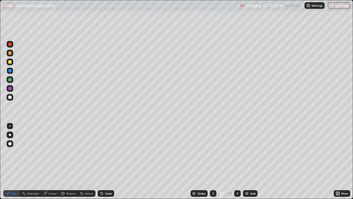
click at [9, 71] on div at bounding box center [9, 70] width 3 height 3
click at [10, 81] on div at bounding box center [9, 79] width 3 height 3
click at [9, 62] on div at bounding box center [9, 61] width 3 height 3
click at [10, 62] on div at bounding box center [9, 61] width 3 height 3
click at [237, 161] on icon at bounding box center [237, 193] width 4 height 4
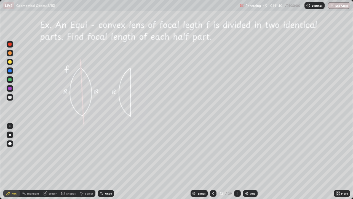
click at [9, 81] on div at bounding box center [9, 79] width 3 height 3
click at [10, 80] on div at bounding box center [9, 79] width 3 height 3
click at [247, 161] on img at bounding box center [247, 193] width 4 height 4
click at [11, 97] on div at bounding box center [9, 96] width 3 height 3
click at [69, 161] on div "Shapes" at bounding box center [70, 193] width 9 height 3
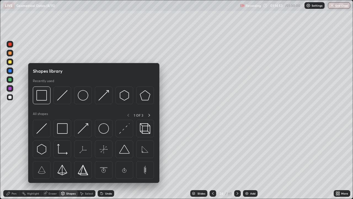
click at [14, 161] on div "Pen" at bounding box center [14, 193] width 5 height 3
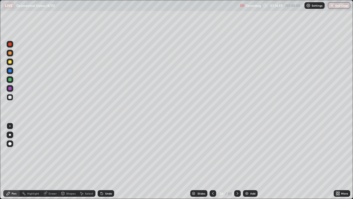
click at [10, 63] on div at bounding box center [9, 61] width 3 height 3
click at [10, 80] on div at bounding box center [9, 79] width 3 height 3
click at [70, 161] on div "Shapes" at bounding box center [70, 193] width 9 height 3
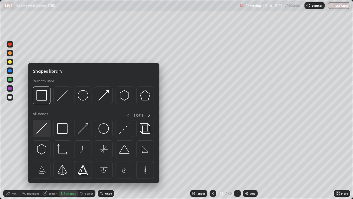
click at [44, 129] on img at bounding box center [41, 128] width 10 height 10
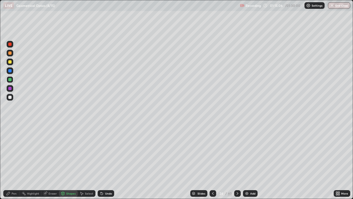
click at [16, 161] on div "Pen" at bounding box center [14, 193] width 5 height 3
click at [10, 97] on div at bounding box center [9, 96] width 3 height 3
click at [11, 79] on div at bounding box center [9, 79] width 3 height 3
click at [67, 161] on div "Shapes" at bounding box center [70, 193] width 9 height 3
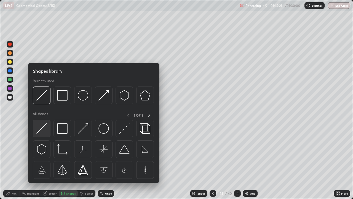
click at [43, 131] on img at bounding box center [41, 128] width 10 height 10
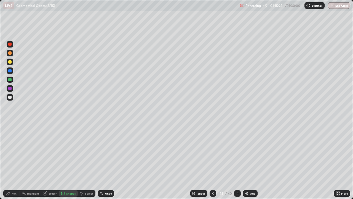
click at [15, 161] on div "Pen" at bounding box center [11, 193] width 17 height 7
click at [10, 63] on div at bounding box center [9, 61] width 3 height 3
click at [9, 88] on div at bounding box center [9, 88] width 3 height 3
click at [103, 161] on icon at bounding box center [102, 193] width 4 height 4
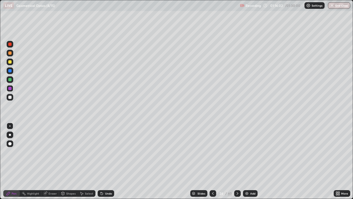
click at [103, 161] on icon at bounding box center [102, 193] width 4 height 4
click at [101, 161] on icon at bounding box center [101, 192] width 1 height 1
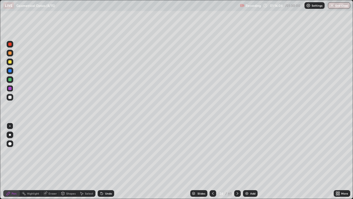
click at [101, 161] on icon at bounding box center [101, 192] width 1 height 1
click at [10, 45] on div at bounding box center [9, 43] width 3 height 3
click at [10, 79] on div at bounding box center [9, 79] width 3 height 3
click at [237, 161] on icon at bounding box center [237, 193] width 4 height 4
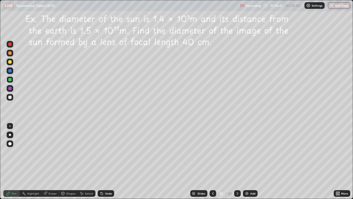
click at [213, 161] on icon at bounding box center [213, 193] width 4 height 4
click at [247, 161] on img at bounding box center [247, 193] width 4 height 4
click at [10, 61] on div at bounding box center [9, 61] width 3 height 3
click at [10, 62] on div at bounding box center [9, 61] width 3 height 3
click at [73, 161] on div "Shapes" at bounding box center [68, 193] width 19 height 7
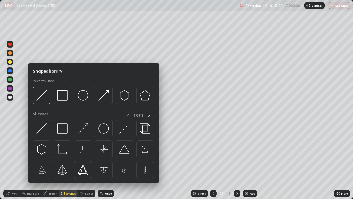
click at [14, 161] on div "Pen" at bounding box center [14, 193] width 5 height 3
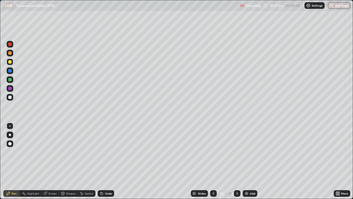
click at [68, 161] on div "Shapes" at bounding box center [70, 193] width 9 height 3
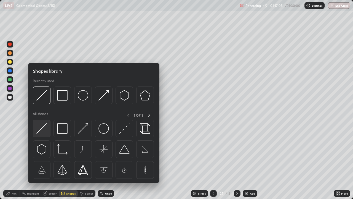
click at [44, 128] on img at bounding box center [41, 128] width 10 height 10
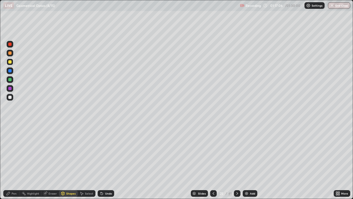
click at [10, 80] on div at bounding box center [9, 79] width 3 height 3
click at [72, 161] on div "Shapes" at bounding box center [70, 193] width 9 height 3
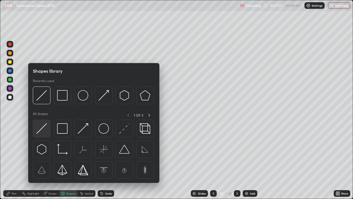
click at [43, 128] on img at bounding box center [41, 128] width 10 height 10
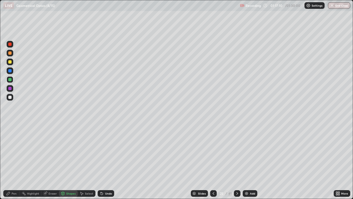
click at [14, 161] on div "Pen" at bounding box center [14, 193] width 5 height 3
click at [9, 45] on div at bounding box center [9, 43] width 3 height 3
click at [10, 96] on div at bounding box center [9, 96] width 3 height 3
click at [11, 97] on div at bounding box center [9, 96] width 3 height 3
click at [54, 161] on div "Eraser" at bounding box center [53, 193] width 8 height 3
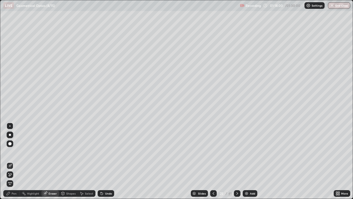
click at [85, 161] on div "Select" at bounding box center [89, 193] width 8 height 3
click at [123, 154] on div "0 ° Undo Copy Paste here Duplicate Duplicate to new slide Delete" at bounding box center [176, 99] width 353 height 198
click at [65, 161] on div "Shapes" at bounding box center [68, 193] width 19 height 7
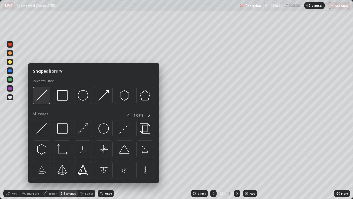
click at [39, 97] on img at bounding box center [41, 95] width 10 height 10
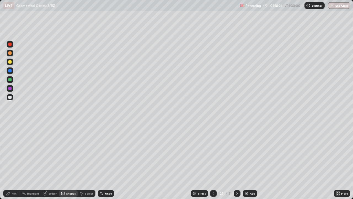
click at [10, 72] on div at bounding box center [9, 70] width 3 height 3
click at [14, 161] on div "Pen" at bounding box center [14, 193] width 5 height 3
click at [10, 79] on div at bounding box center [9, 79] width 3 height 3
click at [90, 161] on div "Select" at bounding box center [89, 193] width 8 height 3
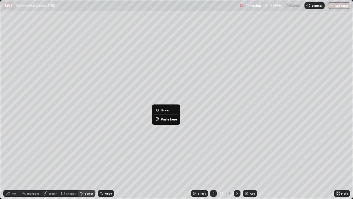
click at [159, 138] on div "4 ° Undo Copy Paste here Duplicate Duplicate to new slide Delete" at bounding box center [176, 99] width 353 height 198
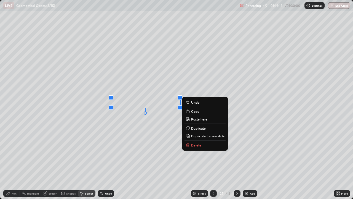
click at [163, 135] on div "0 ° Undo Copy Paste here Duplicate Duplicate to new slide Delete" at bounding box center [176, 99] width 353 height 198
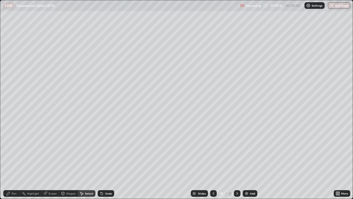
click at [18, 161] on div "Pen" at bounding box center [11, 193] width 17 height 7
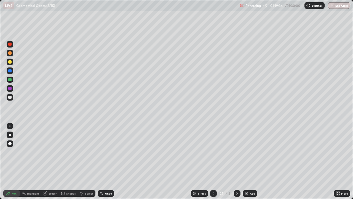
click at [11, 62] on div at bounding box center [9, 61] width 3 height 3
click at [12, 61] on div at bounding box center [10, 61] width 7 height 7
click at [10, 44] on div at bounding box center [9, 43] width 3 height 3
click at [10, 62] on div at bounding box center [9, 61] width 3 height 3
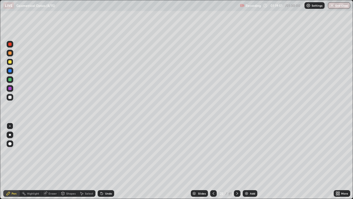
click at [12, 80] on div at bounding box center [10, 79] width 7 height 7
click at [75, 161] on div "Shapes" at bounding box center [70, 193] width 9 height 3
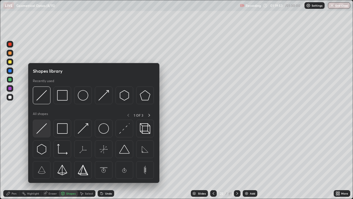
click at [44, 129] on img at bounding box center [41, 128] width 10 height 10
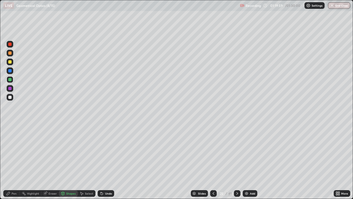
click at [13, 44] on div at bounding box center [10, 44] width 7 height 7
click at [18, 161] on div "Pen" at bounding box center [11, 193] width 17 height 7
click at [10, 97] on div at bounding box center [9, 96] width 3 height 3
click at [10, 87] on div at bounding box center [9, 88] width 3 height 3
click at [68, 161] on div "Shapes" at bounding box center [70, 193] width 9 height 3
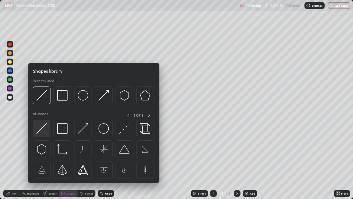
click at [42, 125] on img at bounding box center [41, 128] width 10 height 10
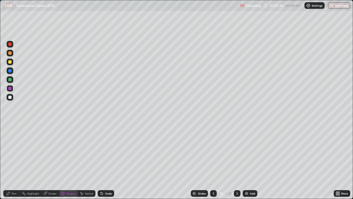
click at [12, 80] on div at bounding box center [10, 79] width 7 height 7
click at [10, 71] on div at bounding box center [9, 70] width 3 height 3
click at [14, 161] on div "Pen" at bounding box center [14, 193] width 5 height 3
click at [51, 161] on div "Eraser" at bounding box center [53, 193] width 8 height 3
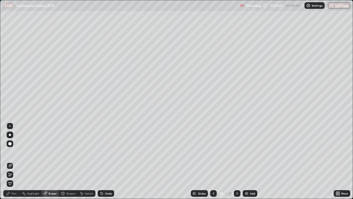
click at [13, 161] on div "Pen" at bounding box center [14, 193] width 5 height 3
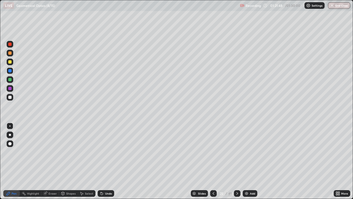
click at [10, 45] on div at bounding box center [9, 43] width 3 height 3
click at [247, 161] on img at bounding box center [246, 193] width 4 height 4
click at [12, 62] on div at bounding box center [10, 61] width 7 height 7
click at [73, 161] on div "Shapes" at bounding box center [68, 193] width 19 height 7
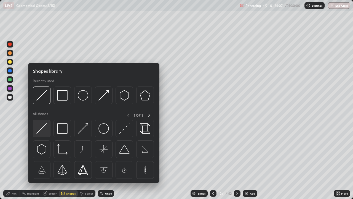
click at [46, 129] on img at bounding box center [41, 128] width 10 height 10
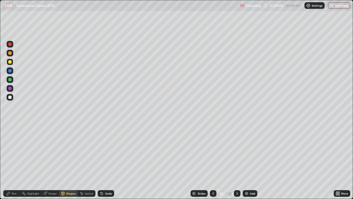
click at [10, 79] on div at bounding box center [9, 79] width 3 height 3
click at [75, 161] on div "Shapes" at bounding box center [70, 193] width 9 height 3
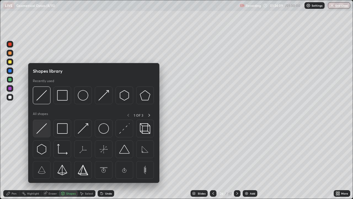
click at [44, 128] on img at bounding box center [41, 128] width 10 height 10
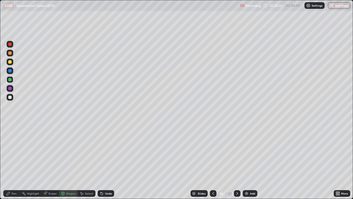
click at [7, 47] on div at bounding box center [10, 44] width 7 height 7
click at [12, 161] on div "Pen" at bounding box center [11, 193] width 17 height 7
click at [67, 161] on div "Shapes" at bounding box center [70, 193] width 9 height 3
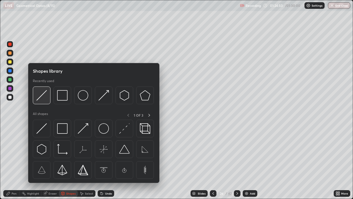
click at [41, 96] on img at bounding box center [41, 95] width 10 height 10
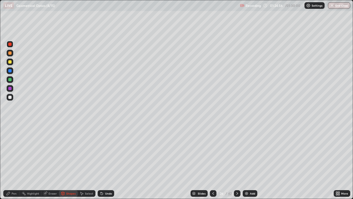
click at [10, 71] on div at bounding box center [9, 70] width 3 height 3
click at [9, 61] on div at bounding box center [9, 61] width 3 height 3
click at [10, 85] on div at bounding box center [10, 88] width 7 height 7
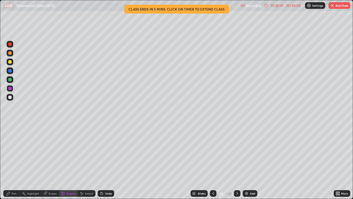
click at [11, 94] on div at bounding box center [10, 97] width 7 height 7
click at [68, 161] on div "Shapes" at bounding box center [70, 193] width 9 height 3
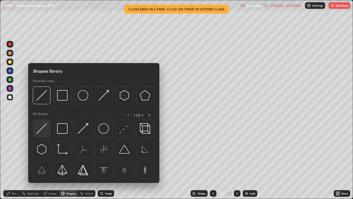
click at [40, 127] on img at bounding box center [41, 128] width 10 height 10
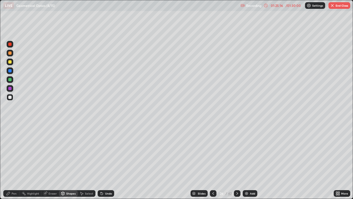
click at [13, 161] on div "Pen" at bounding box center [11, 193] width 17 height 7
click at [10, 71] on div at bounding box center [9, 70] width 3 height 3
click at [10, 62] on div at bounding box center [9, 61] width 3 height 3
click at [14, 161] on div "Pen" at bounding box center [14, 193] width 5 height 3
click at [89, 161] on div "Select" at bounding box center [89, 193] width 8 height 3
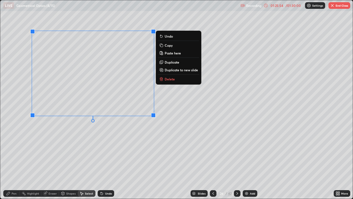
click at [153, 141] on div "0 ° Undo Copy Paste here Duplicate Duplicate to new slide Delete" at bounding box center [176, 99] width 353 height 198
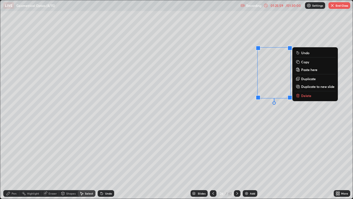
click at [196, 157] on div "0 ° Undo Copy Paste here Duplicate Duplicate to new slide Delete" at bounding box center [176, 99] width 353 height 198
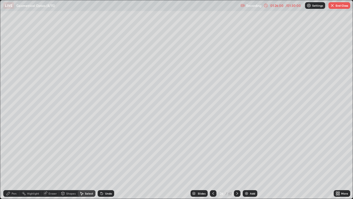
click at [74, 161] on div "Shapes" at bounding box center [70, 193] width 9 height 3
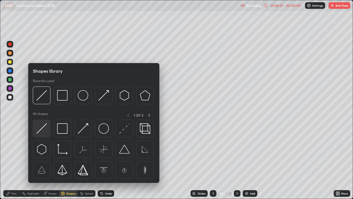
click at [42, 128] on img at bounding box center [41, 128] width 10 height 10
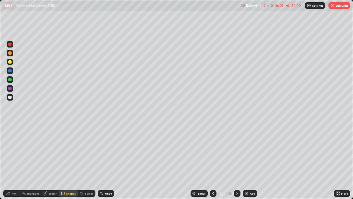
click at [10, 79] on div at bounding box center [9, 79] width 3 height 3
click at [10, 97] on div at bounding box center [9, 96] width 3 height 3
click at [11, 45] on div at bounding box center [9, 43] width 3 height 3
click at [14, 161] on div "Pen" at bounding box center [14, 193] width 5 height 3
click at [10, 98] on div at bounding box center [9, 96] width 3 height 3
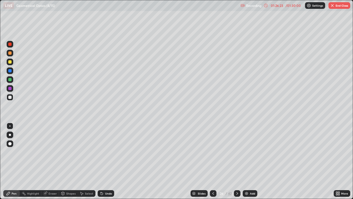
click at [10, 97] on div at bounding box center [9, 96] width 3 height 3
click at [66, 161] on div "Shapes" at bounding box center [68, 193] width 19 height 7
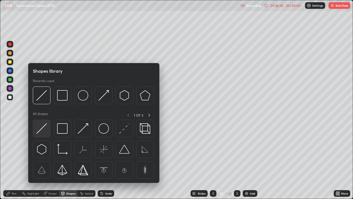
click at [41, 127] on img at bounding box center [41, 128] width 10 height 10
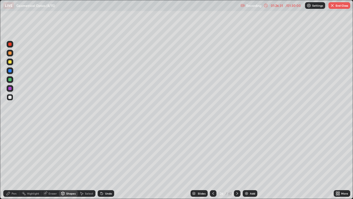
click at [12, 161] on div "Pen" at bounding box center [14, 193] width 5 height 3
click at [68, 161] on div "Shapes" at bounding box center [70, 193] width 9 height 3
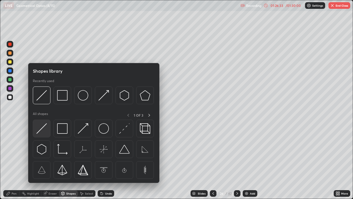
click at [41, 127] on img at bounding box center [41, 128] width 10 height 10
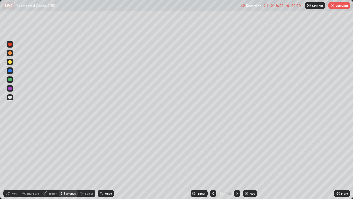
click at [53, 161] on div "Eraser" at bounding box center [53, 193] width 8 height 3
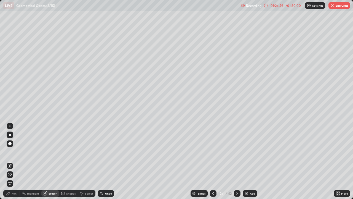
click at [18, 161] on div "Pen" at bounding box center [11, 193] width 17 height 7
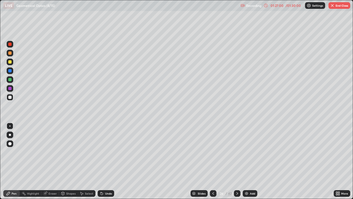
click at [10, 71] on div at bounding box center [9, 70] width 3 height 3
click at [11, 44] on div at bounding box center [9, 43] width 3 height 3
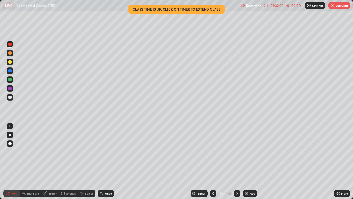
click at [338, 6] on button "End Class" at bounding box center [340, 5] width 22 height 7
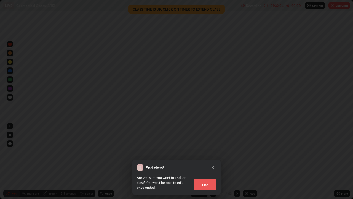
click at [207, 161] on button "End" at bounding box center [205, 184] width 22 height 11
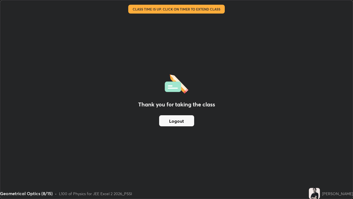
click at [185, 117] on button "Logout" at bounding box center [176, 120] width 35 height 11
click at [182, 118] on button "Logout" at bounding box center [176, 120] width 35 height 11
